Goal: Information Seeking & Learning: Learn about a topic

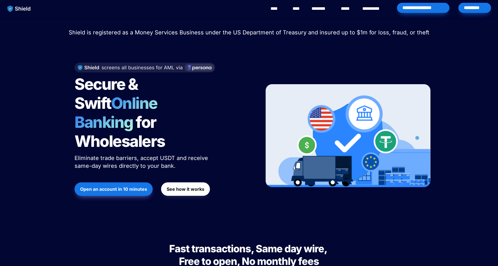
click at [140, 101] on span "Online Banking" at bounding box center [119, 113] width 89 height 38
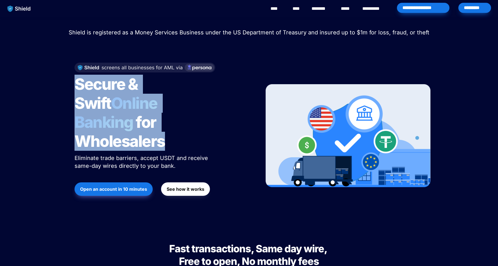
click at [140, 101] on span "Online Banking" at bounding box center [119, 113] width 89 height 38
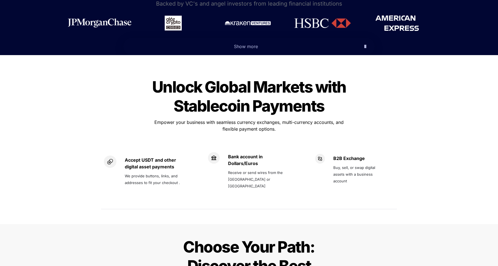
scroll to position [344, 0]
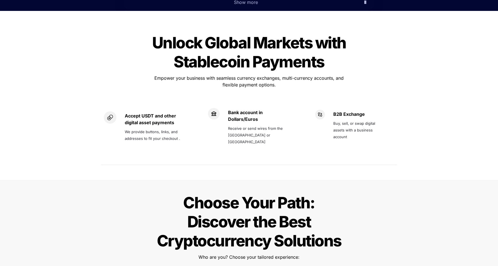
click at [219, 41] on span "Unlock Global Markets with Stablecoin Payments" at bounding box center [250, 52] width 197 height 38
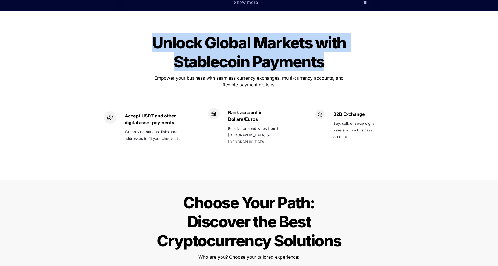
click at [219, 41] on span "Unlock Global Markets with Stablecoin Payments" at bounding box center [250, 52] width 197 height 38
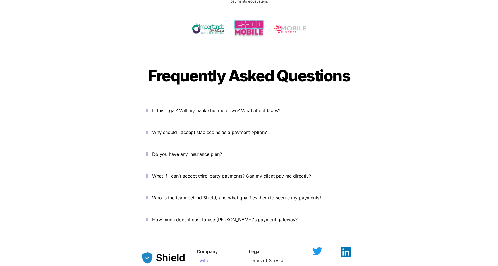
scroll to position [1837, 0]
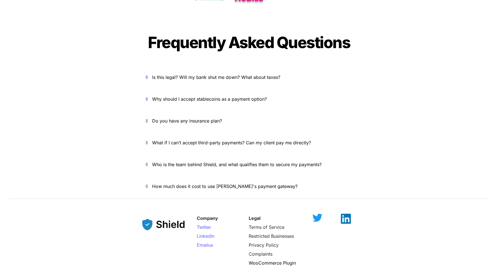
click at [231, 74] on span "Is this legal? Will my bank shut me down? What about taxes?" at bounding box center [216, 77] width 128 height 6
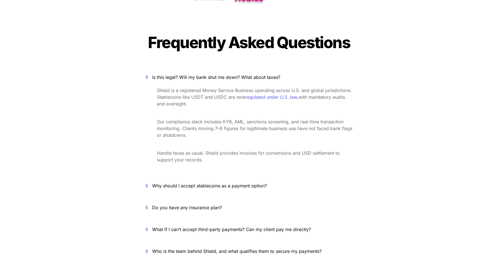
click at [220, 87] on span "Shield is a registered Money Service Business operating across U.S. and global …" at bounding box center [255, 93] width 196 height 12
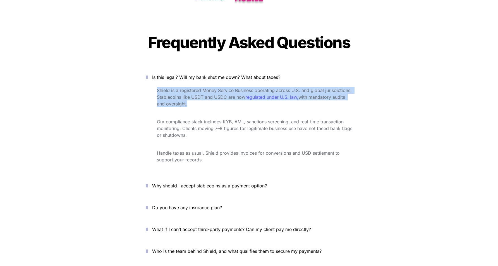
click at [220, 87] on span "Shield is a registered Money Service Business operating across U.S. and global …" at bounding box center [255, 93] width 196 height 12
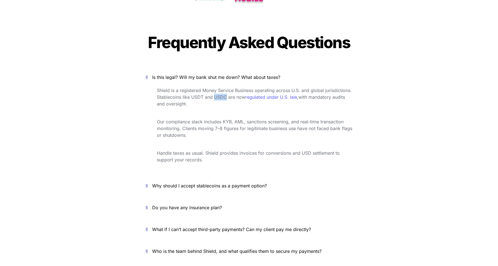
click at [220, 87] on span "Shield is a registered Money Service Business operating across U.S. and global …" at bounding box center [255, 93] width 196 height 12
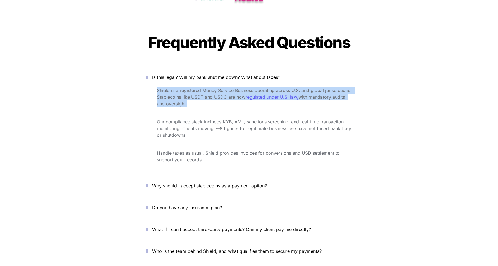
click at [220, 87] on span "Shield is a registered Money Service Business operating across U.S. and global …" at bounding box center [255, 93] width 196 height 12
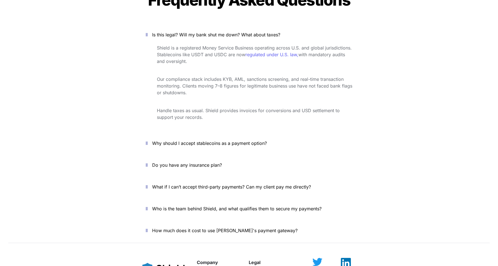
scroll to position [1880, 0]
click at [230, 140] on span "Why should I accept stablecoins as a payment option?" at bounding box center [209, 143] width 115 height 6
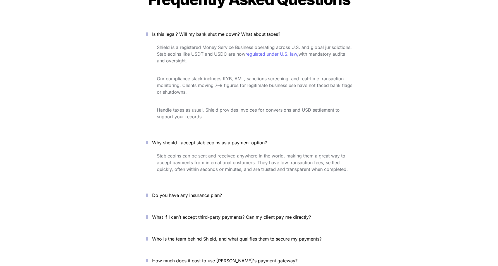
click at [230, 153] on span "Stablecoins can be sent and received anywhere in the world, making them a great…" at bounding box center [252, 162] width 191 height 19
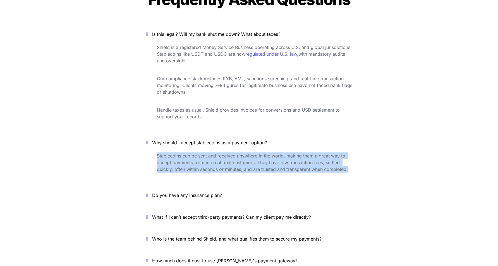
click at [230, 153] on span "Stablecoins can be sent and received anywhere in the world, making them a great…" at bounding box center [252, 162] width 191 height 19
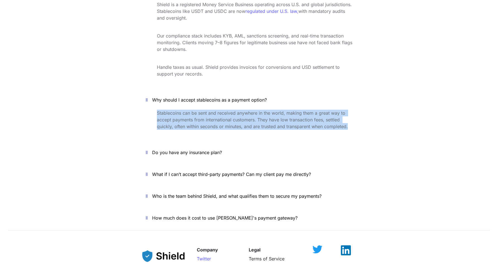
scroll to position [1944, 0]
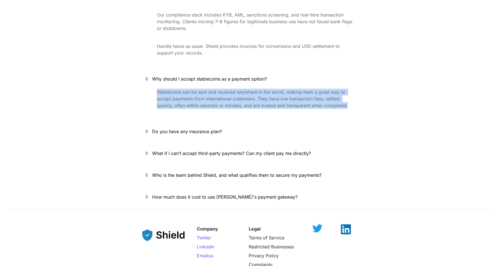
click at [203, 127] on p "Do you have any insurance plan?" at bounding box center [252, 131] width 200 height 9
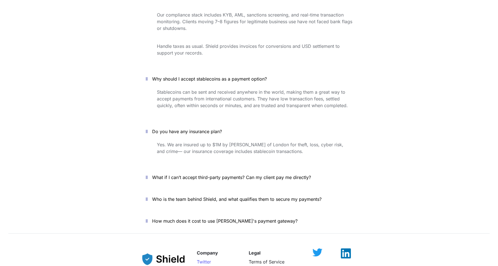
click at [221, 142] on span "Yes. We are insured up to $1M by Lloyd’s of London for theft, loss, cyber risk,…" at bounding box center [251, 148] width 188 height 12
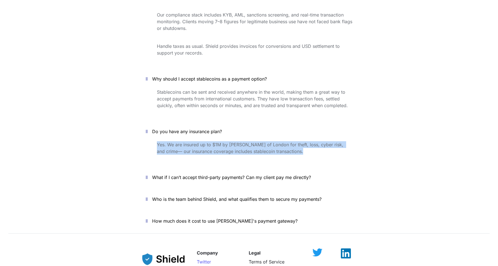
click at [221, 142] on span "Yes. We are insured up to $1M by Lloyd’s of London for theft, loss, cyber risk,…" at bounding box center [251, 148] width 188 height 12
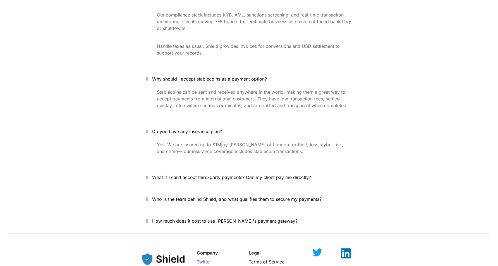
click at [221, 142] on span "Yes. We are insured up to $1M by Lloyd’s of London for theft, loss, cyber risk,…" at bounding box center [251, 148] width 188 height 12
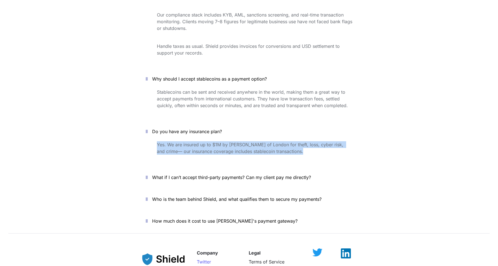
click at [221, 142] on span "Yes. We are insured up to $1M by Lloyd’s of London for theft, loss, cyber risk,…" at bounding box center [251, 148] width 188 height 12
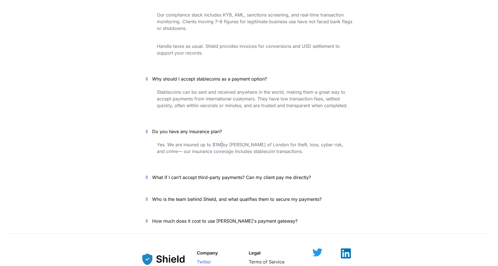
click at [221, 142] on span "Yes. We are insured up to $1M by Lloyd’s of London for theft, loss, cyber risk,…" at bounding box center [251, 148] width 188 height 12
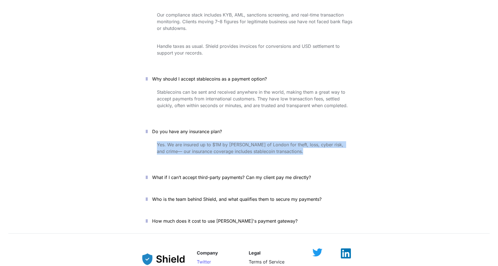
click at [221, 142] on span "Yes. We are insured up to $1M by Lloyd’s of London for theft, loss, cyber risk,…" at bounding box center [251, 148] width 188 height 12
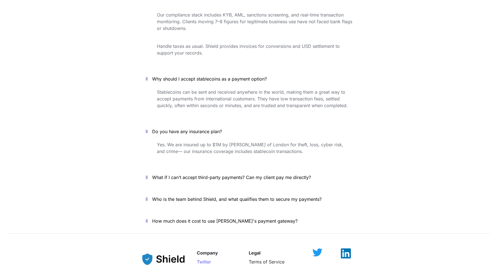
click at [232, 196] on span "Who is the team behind Shield, and what qualifies them to secure my payments?" at bounding box center [237, 199] width 170 height 6
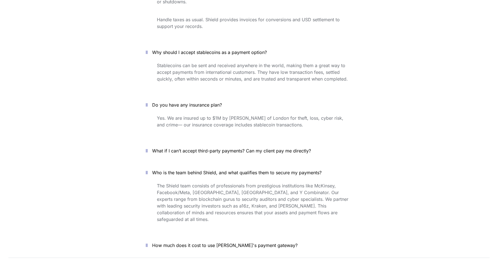
scroll to position [1976, 0]
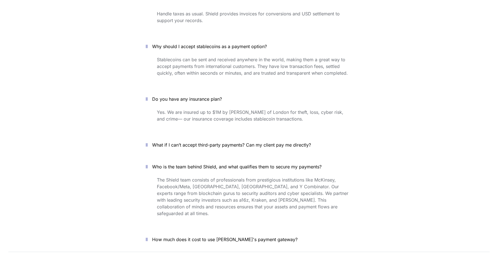
click at [256, 177] on span "The Shield team consists of professionals from prestigious institutions like Mc…" at bounding box center [253, 196] width 193 height 39
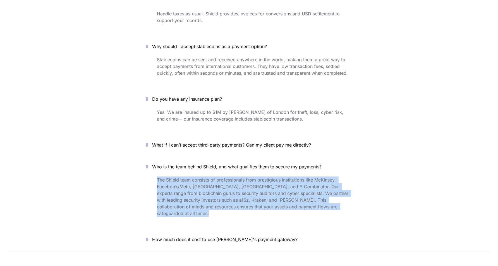
click at [256, 177] on span "The Shield team consists of professionals from prestigious institutions like Mc…" at bounding box center [253, 196] width 193 height 39
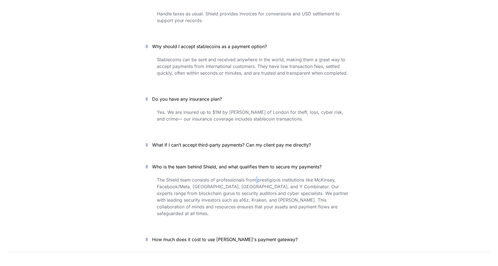
click at [256, 177] on span "The Shield team consists of professionals from prestigious institutions like Mc…" at bounding box center [253, 196] width 193 height 39
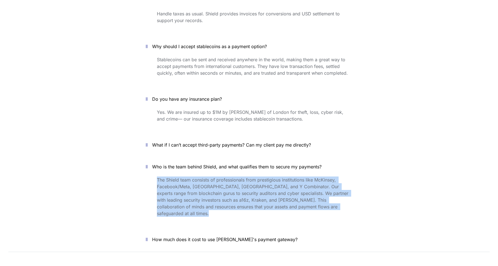
click at [256, 177] on span "The Shield team consists of professionals from prestigious institutions like Mc…" at bounding box center [253, 196] width 193 height 39
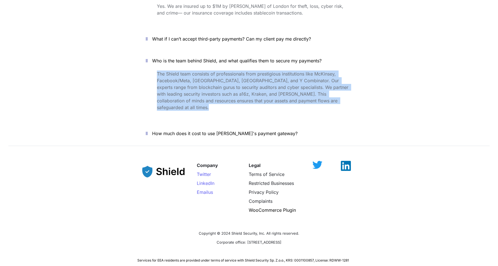
scroll to position [2083, 0]
click at [242, 130] on span "How much does it cost to use Shield's payment gateway?" at bounding box center [225, 133] width 146 height 6
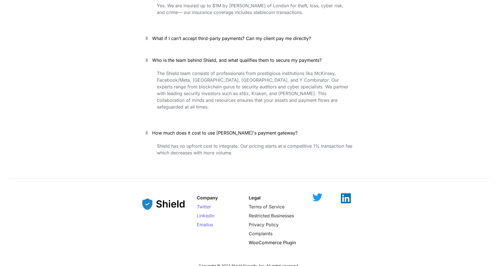
click at [217, 143] on span "Shield has no upfront cost to integrate. Our pricing starts at a competitive 1%…" at bounding box center [255, 149] width 197 height 12
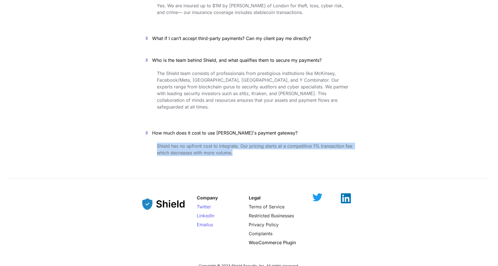
click at [217, 143] on span "Shield has no upfront cost to integrate. Our pricing starts at a competitive 1%…" at bounding box center [255, 149] width 197 height 12
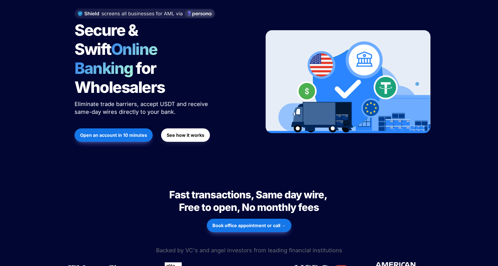
scroll to position [0, 0]
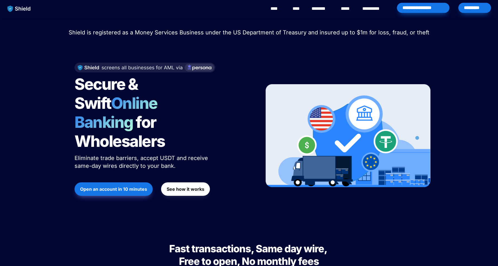
click at [163, 111] on span "Online Banking" at bounding box center [119, 113] width 89 height 38
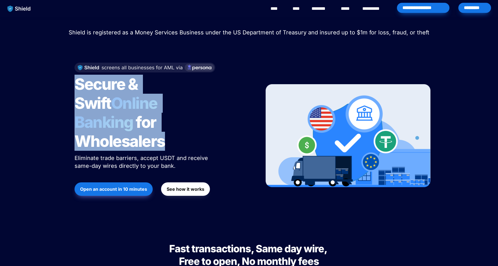
click at [163, 111] on span "Online Banking" at bounding box center [119, 113] width 89 height 38
click at [329, 6] on link "********" at bounding box center [322, 8] width 20 height 7
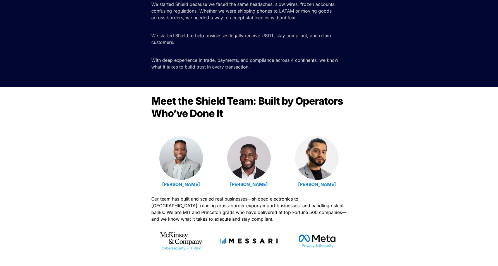
scroll to position [147, 0]
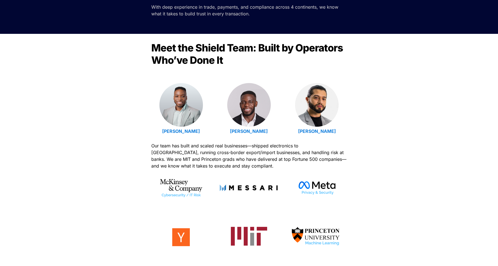
click at [266, 148] on p "Our team has built and scaled real businesses—shipped electronics to [GEOGRAPHI…" at bounding box center [249, 155] width 196 height 29
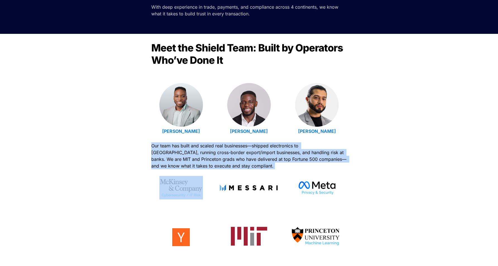
click at [266, 148] on p "Our team has built and scaled real businesses—shipped electronics to [GEOGRAPHI…" at bounding box center [249, 155] width 196 height 29
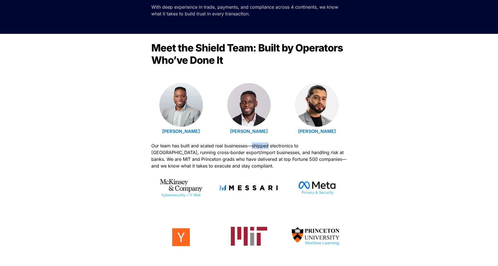
click at [266, 148] on p "Our team has built and scaled real businesses—shipped electronics to [GEOGRAPHI…" at bounding box center [249, 155] width 196 height 29
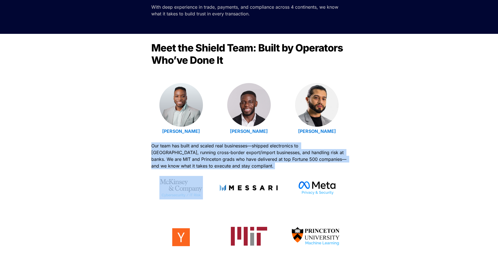
click at [266, 148] on p "Our team has built and scaled real businesses—shipped electronics to [GEOGRAPHI…" at bounding box center [249, 155] width 196 height 29
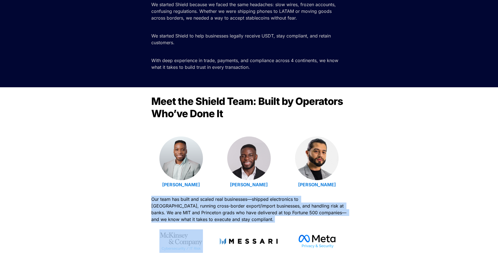
scroll to position [0, 0]
